Goal: Task Accomplishment & Management: Complete application form

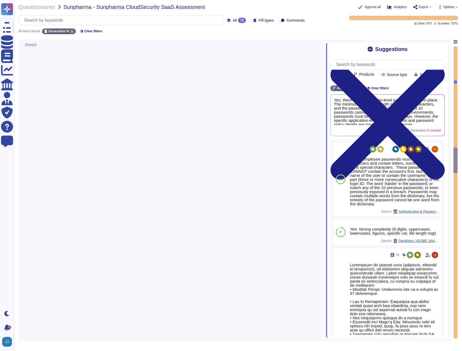
type textarea "The results of the penetration test reports are not fully shared with customers…"
type textarea "Internal audit results are confidential and not shared externally. However, thi…"
type textarea "Yes, we have the ability to logically segment customer data, ensuring that data…"
type textarea "Yes, Adobe conducts risk assessments associated with data governance requiremen…"
type textarea "Yes, Adobe requires a contractual agreement to be entered into with all vendors…"
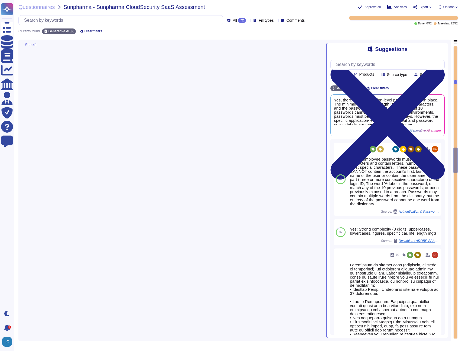
type textarea "Yes, we conduct role-specific security awareness and skills training tailored t…"
type textarea "Yes, all employees are required to sign various agreements, including a Non-Dis…"
type textarea "Yes, we provide a restructured document that outlines responsibilities based on…"
type textarea "Yes, customers have access to audit logs from the Admin Console, which allows t…"
